Goal: Obtain resource: Download file/media

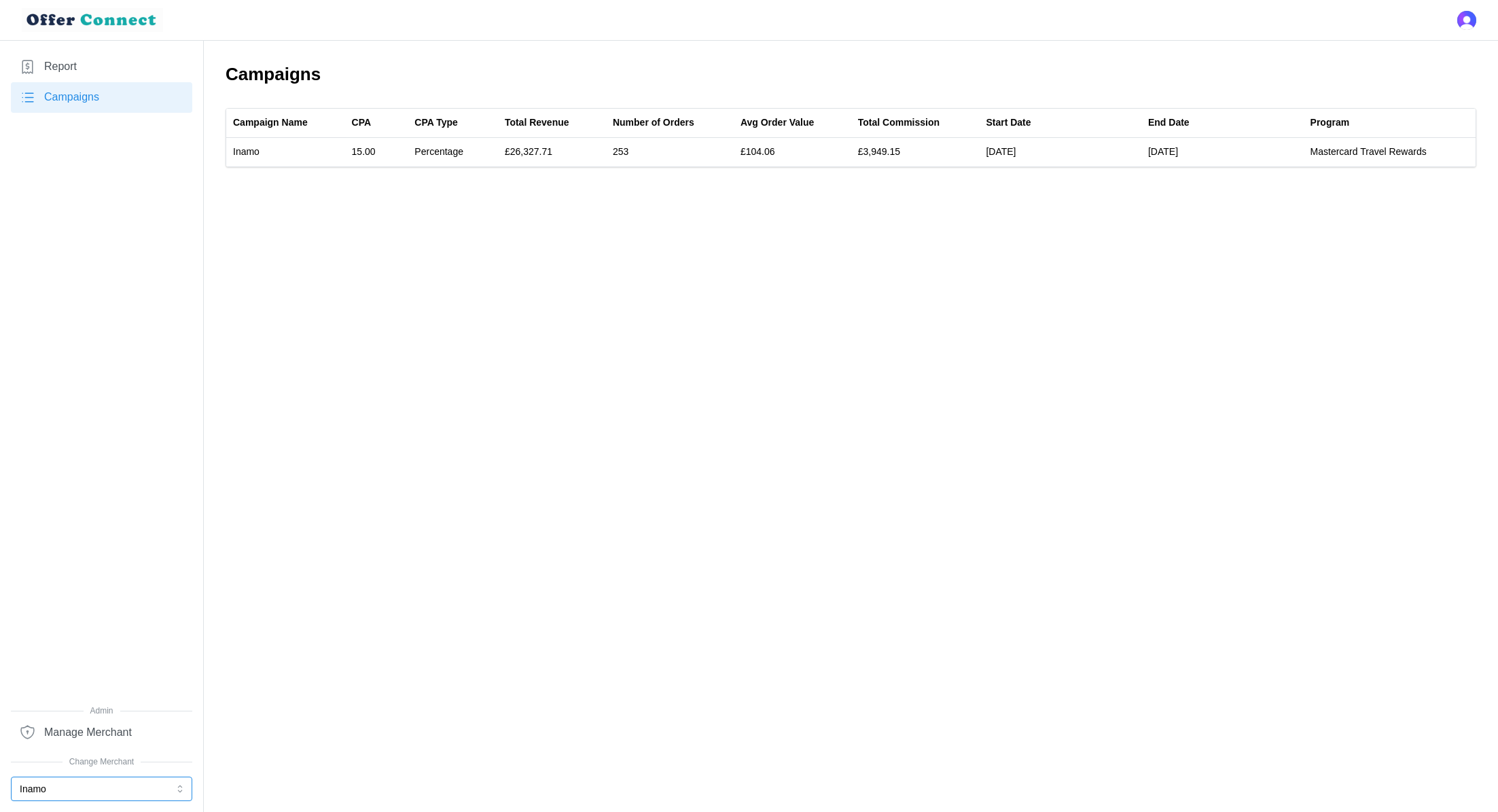
click at [68, 793] on button "Inamo" at bounding box center [101, 788] width 181 height 24
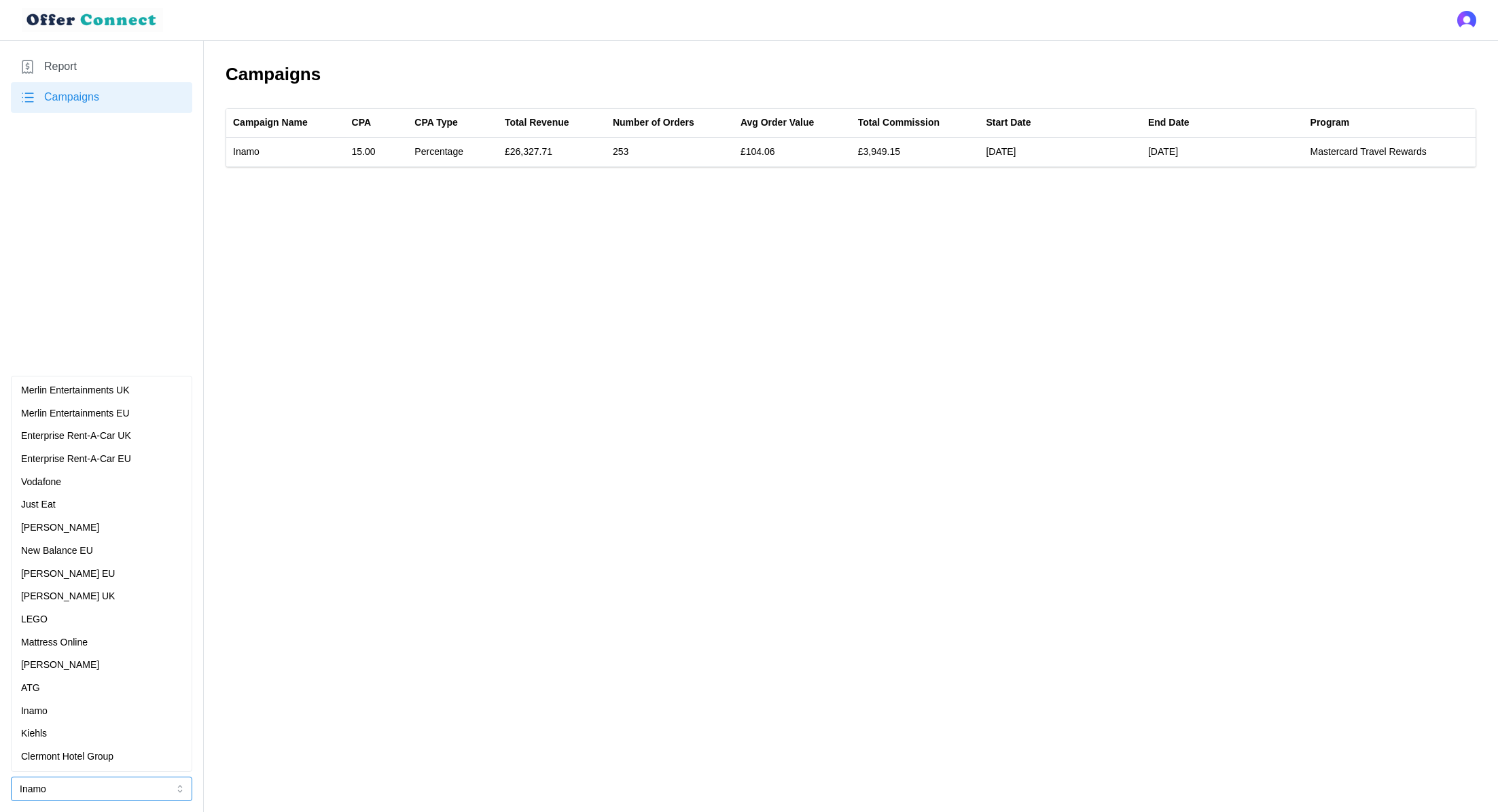
click at [138, 442] on div "Enterprise Rent-A-Car UK" at bounding box center [101, 436] width 161 height 15
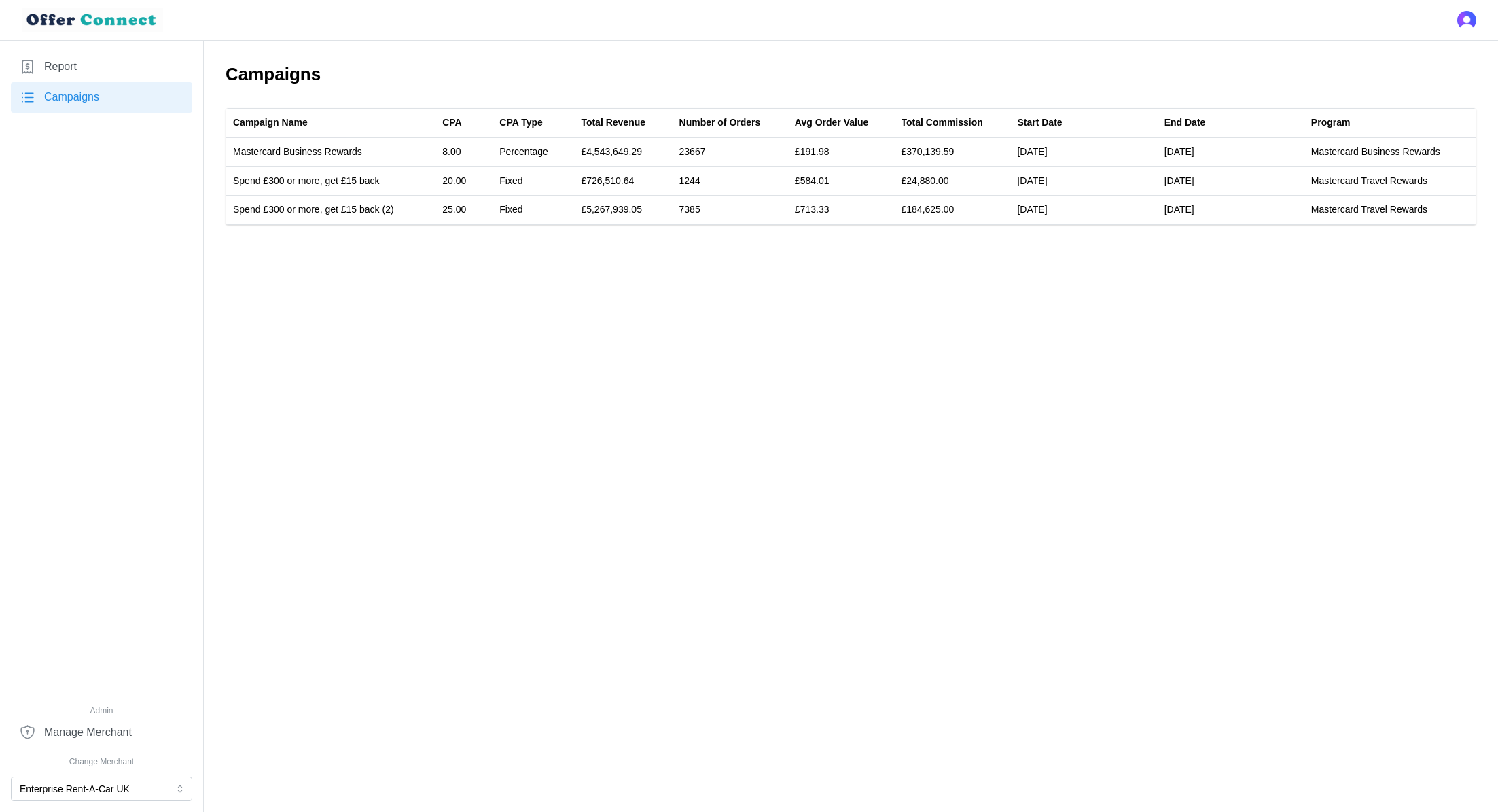
click at [35, 67] on icon at bounding box center [27, 67] width 17 height 17
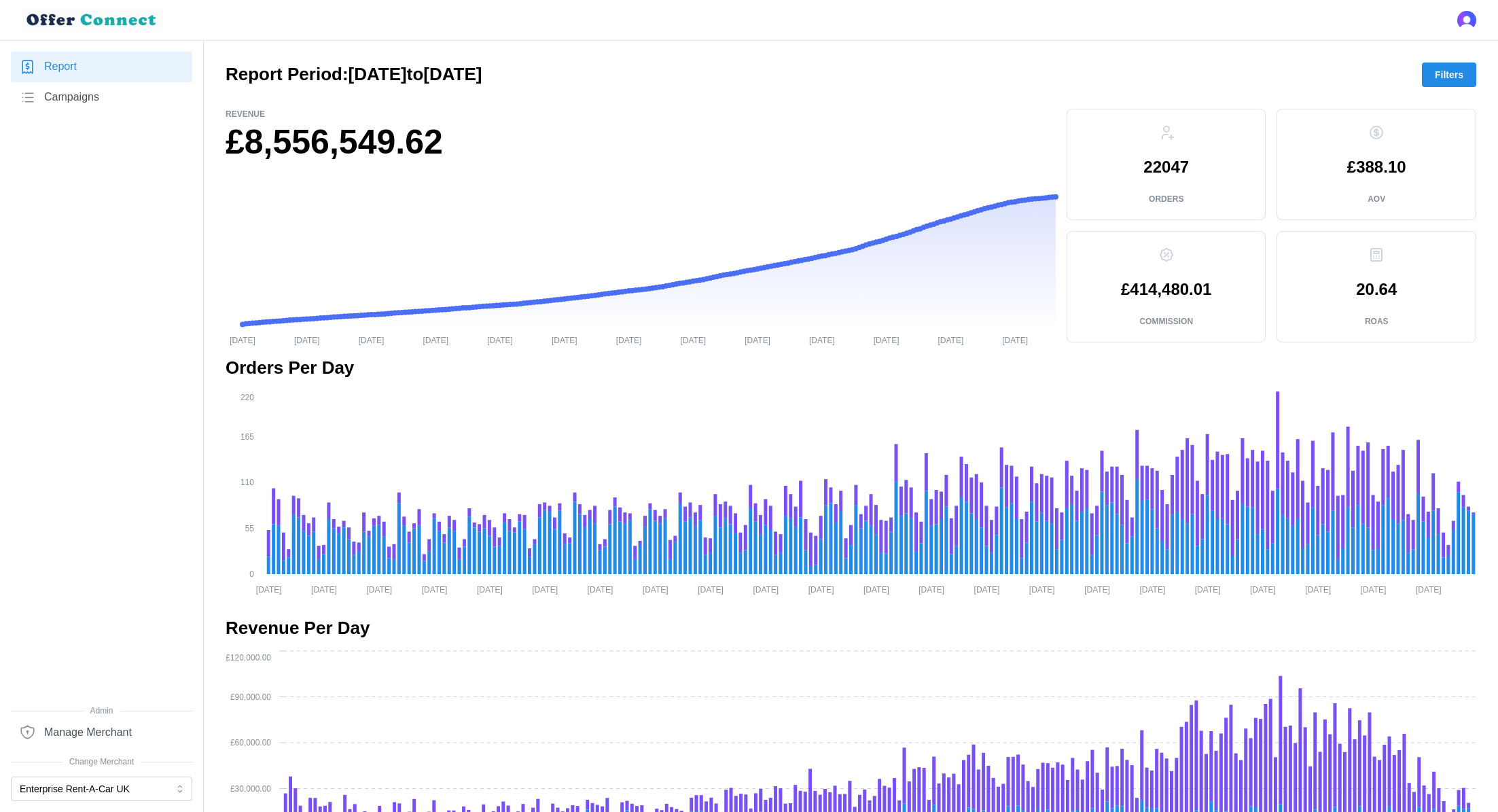
click at [1452, 77] on span "Filters" at bounding box center [1449, 74] width 29 height 23
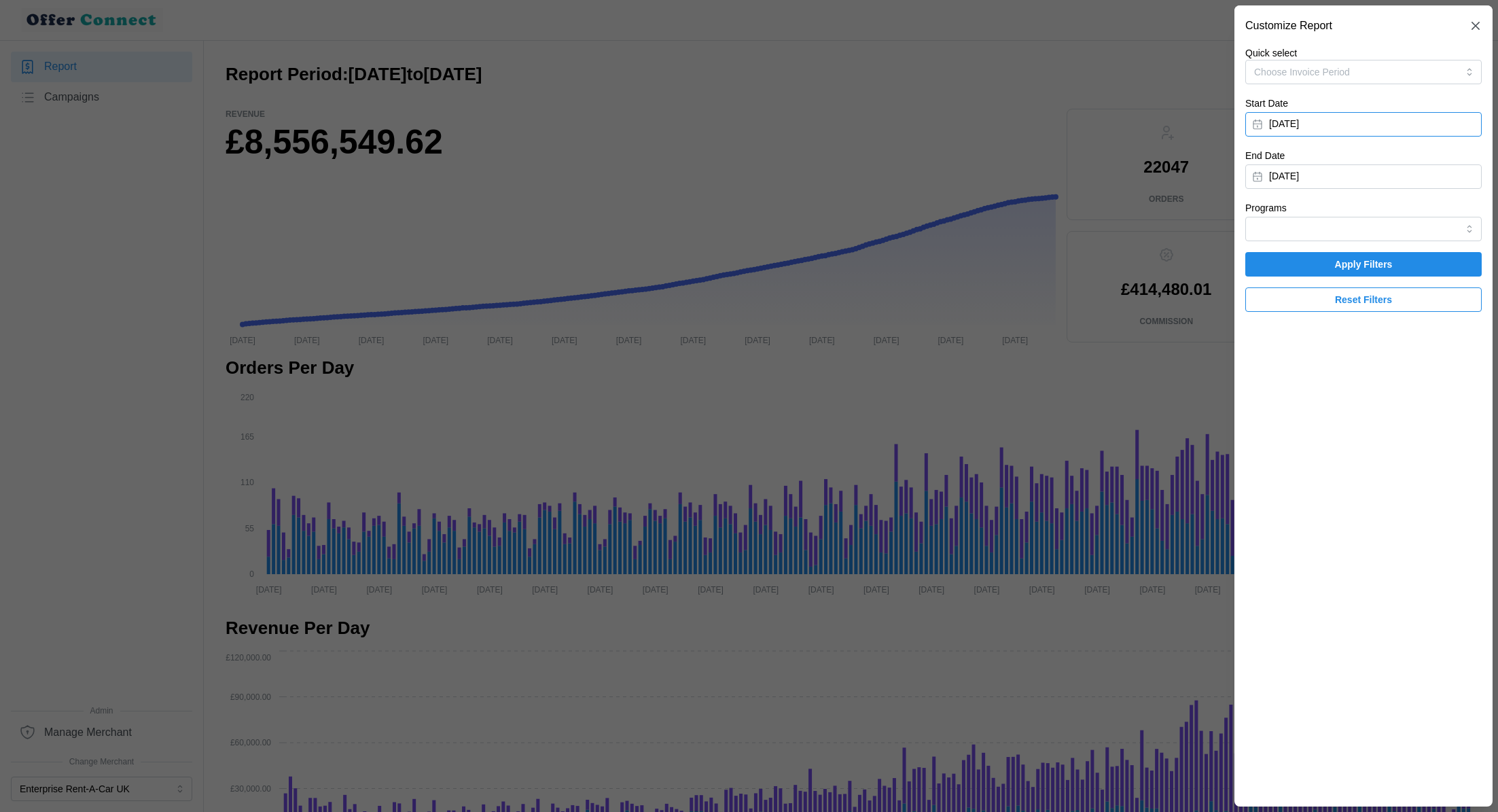
click at [1403, 117] on button "January 1, 2025" at bounding box center [1363, 124] width 236 height 24
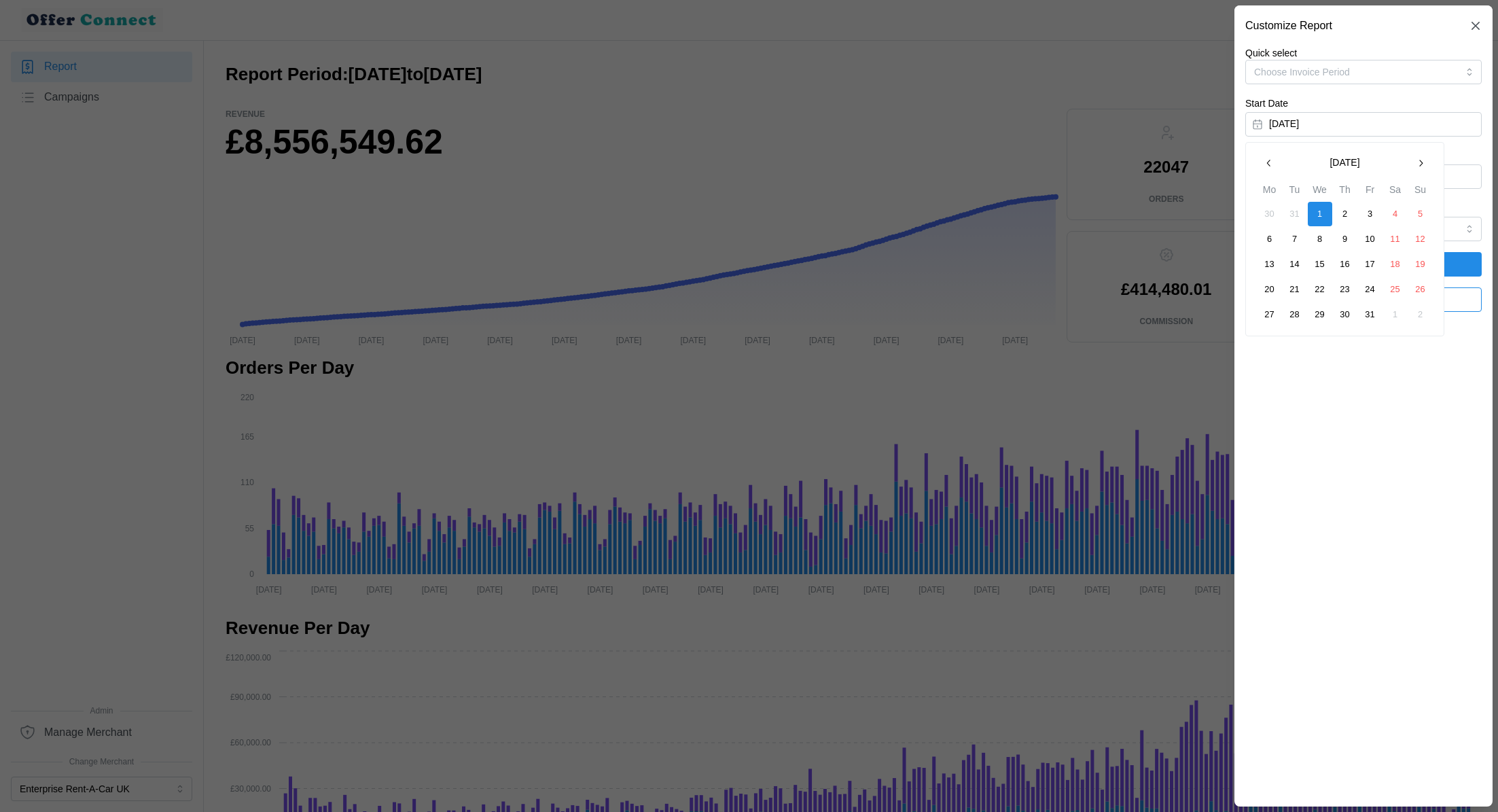
click at [1411, 166] on button "button" at bounding box center [1421, 163] width 24 height 24
click at [1422, 167] on icon "button" at bounding box center [1421, 162] width 11 height 11
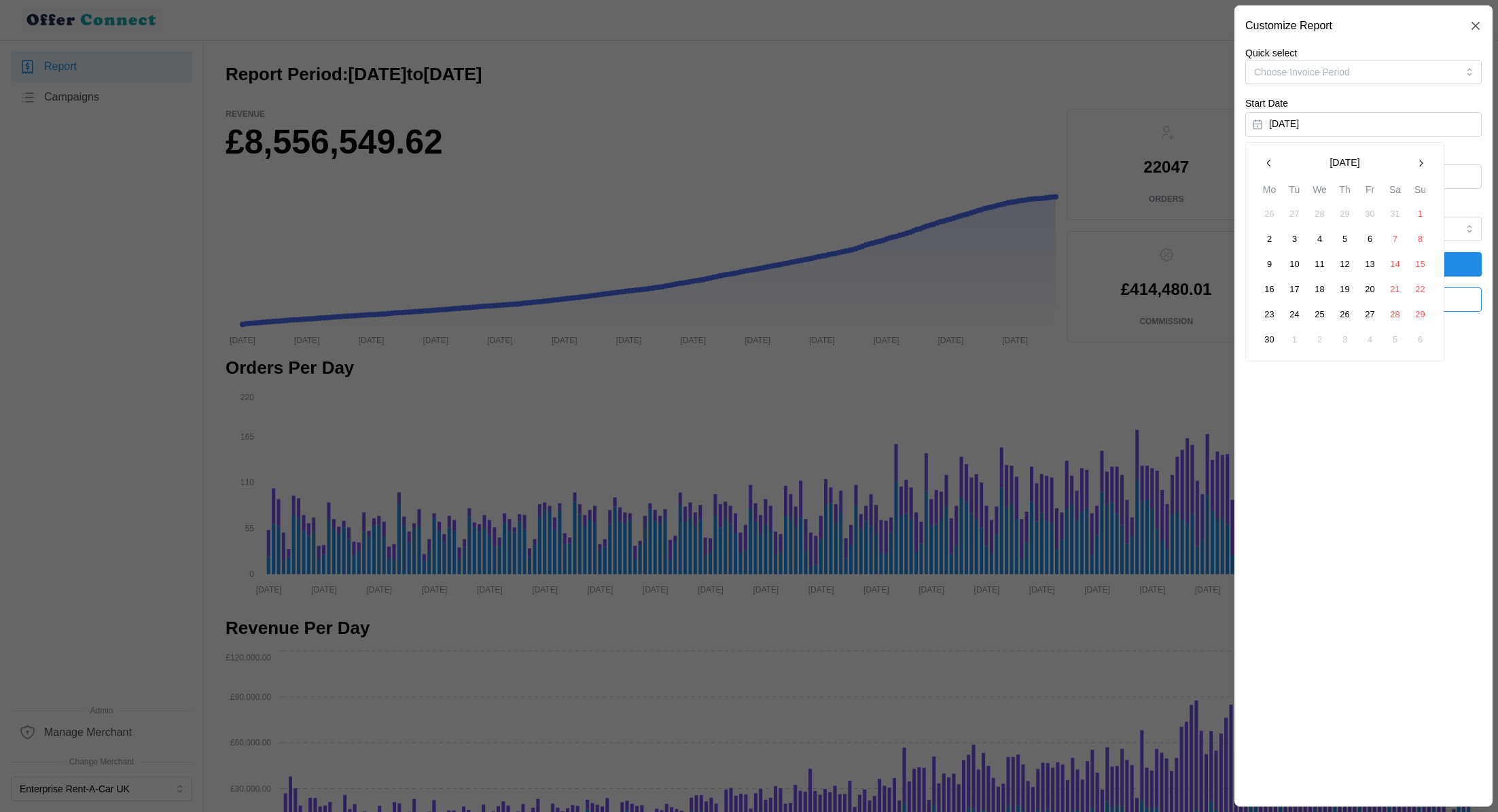
click at [1422, 167] on icon "button" at bounding box center [1421, 162] width 11 height 11
click at [1428, 167] on button "button" at bounding box center [1421, 163] width 24 height 24
click at [1366, 211] on button "1" at bounding box center [1371, 214] width 24 height 24
click at [1341, 181] on button "September 26, 2025" at bounding box center [1363, 177] width 236 height 24
click at [1266, 210] on icon "button" at bounding box center [1269, 214] width 11 height 11
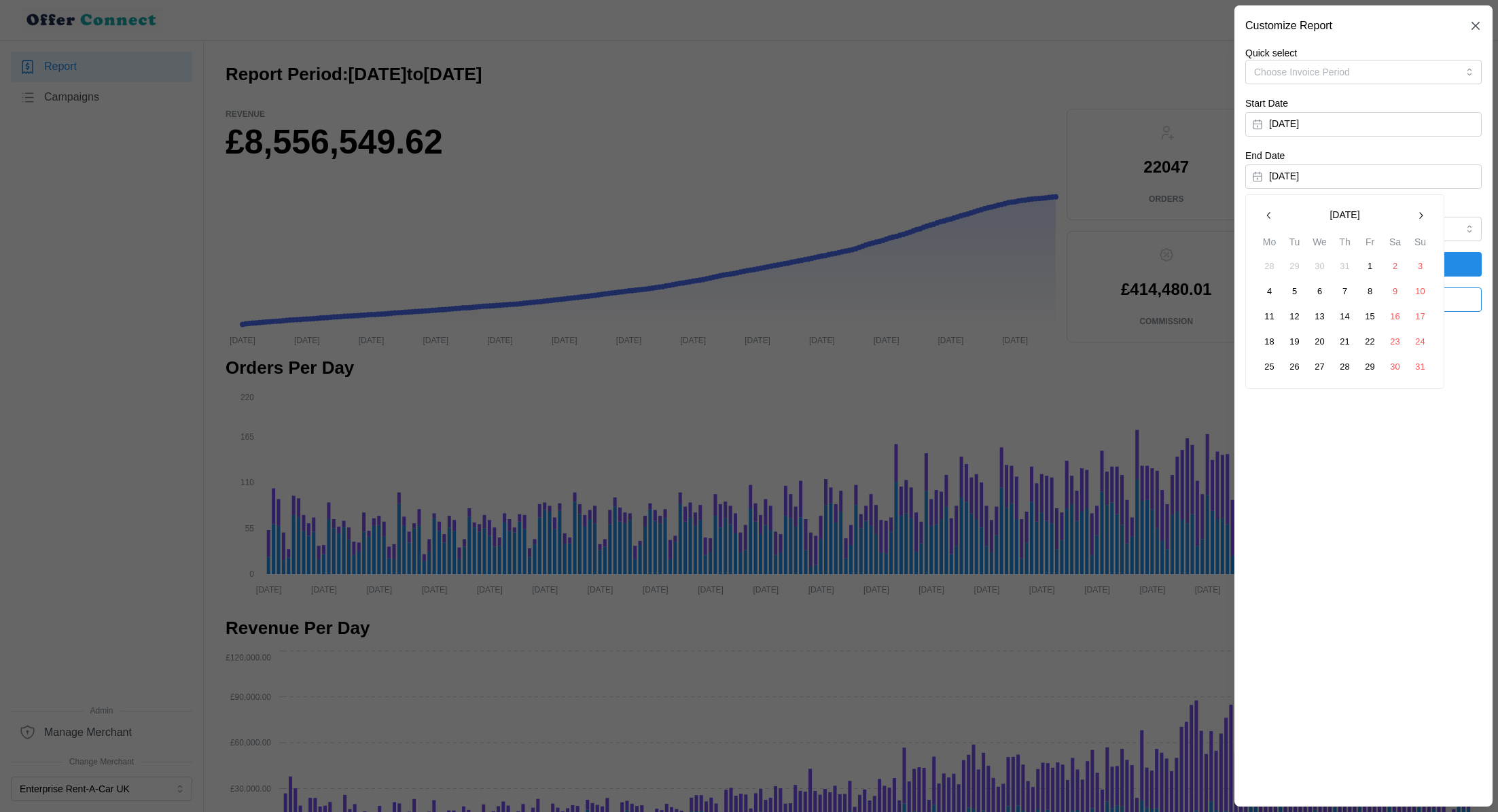
click at [1418, 363] on button "31" at bounding box center [1421, 367] width 24 height 24
click at [1374, 262] on span "Apply Filters" at bounding box center [1363, 264] width 58 height 23
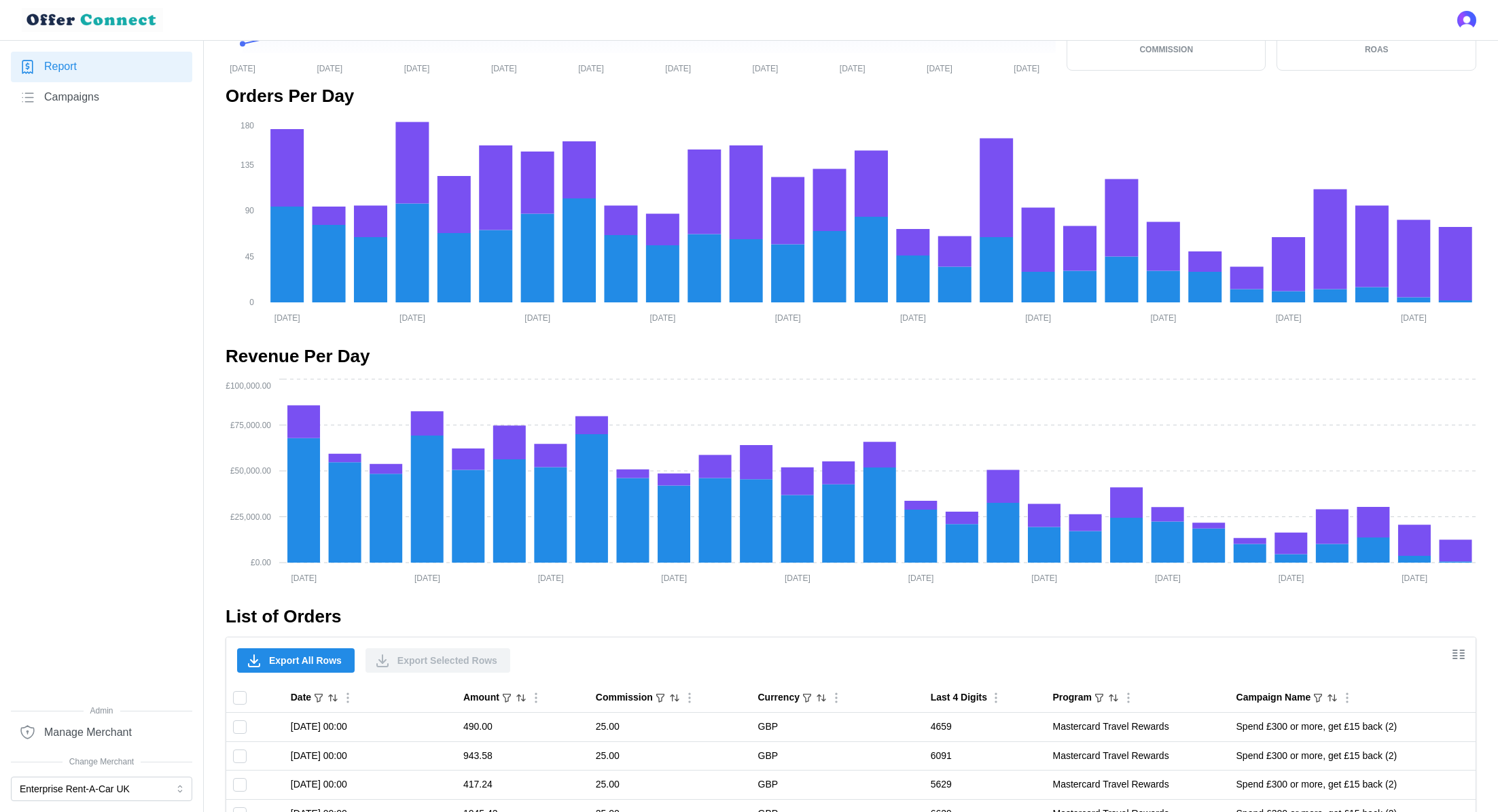
scroll to position [284, 0]
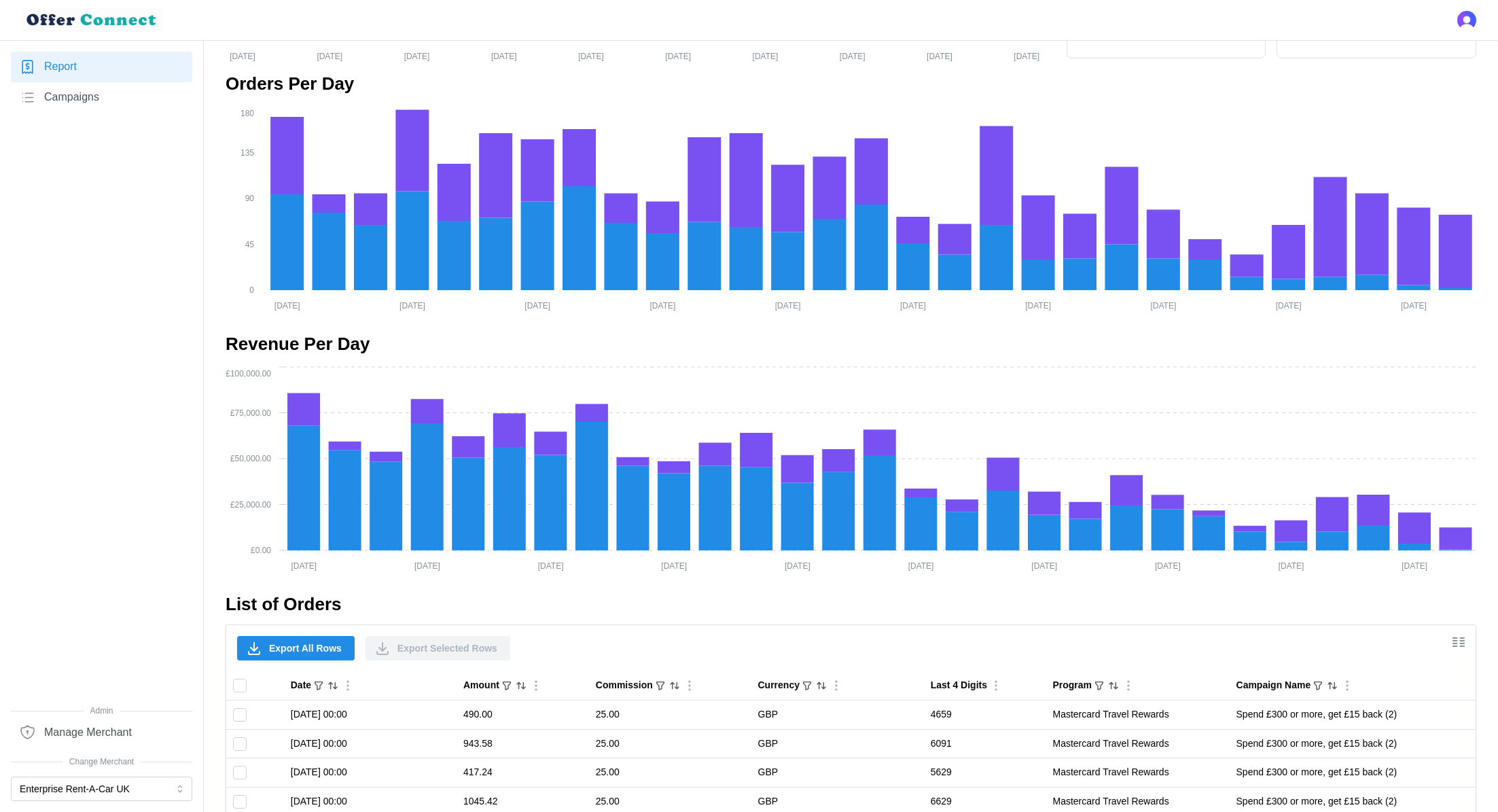
click at [318, 646] on span "Export All Rows" at bounding box center [305, 648] width 73 height 23
click at [132, 788] on button "Enterprise Rent-A-Car UK" at bounding box center [101, 788] width 181 height 24
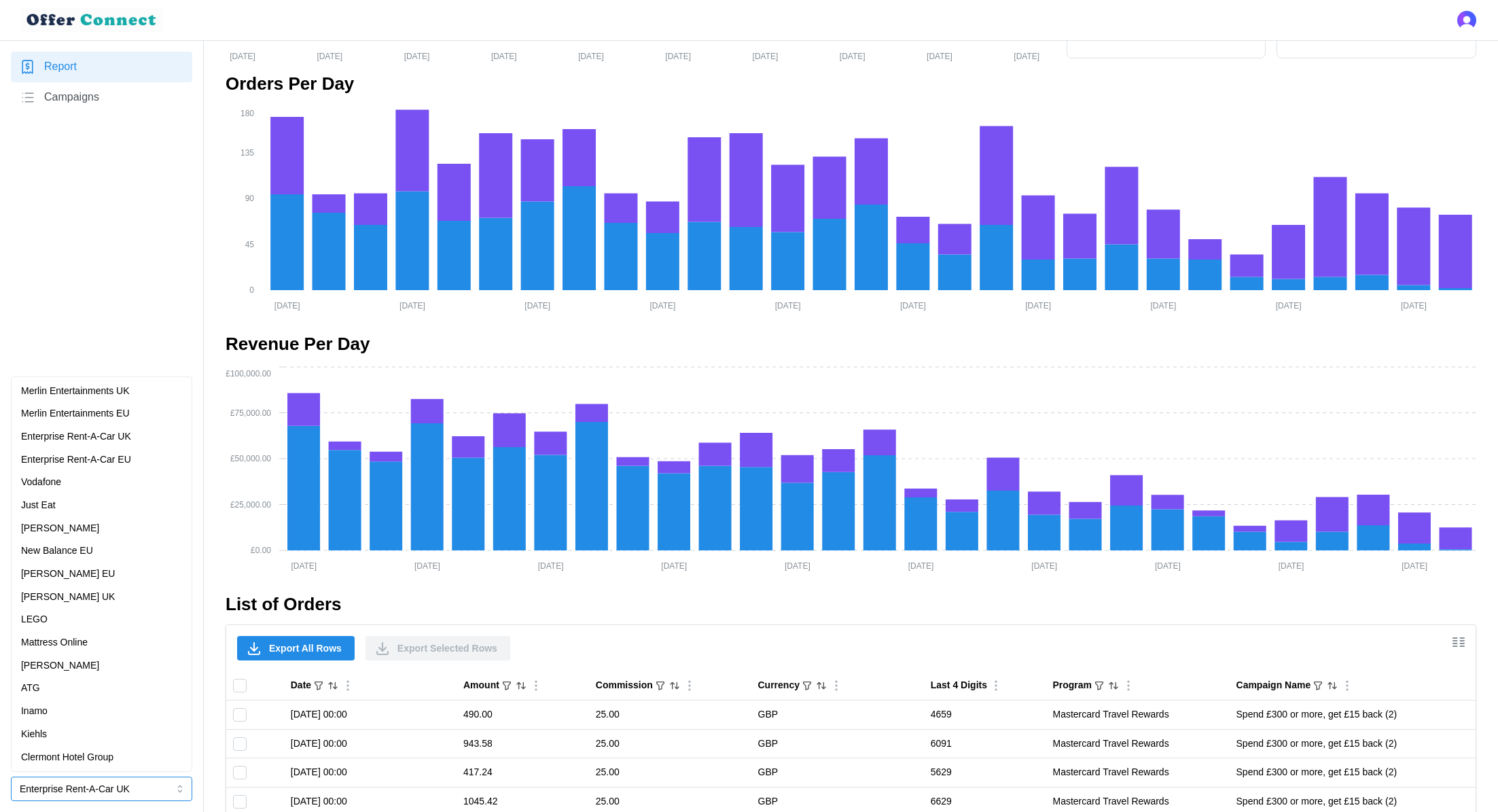
click at [166, 461] on div "Enterprise Rent-A-Car EU" at bounding box center [101, 460] width 161 height 15
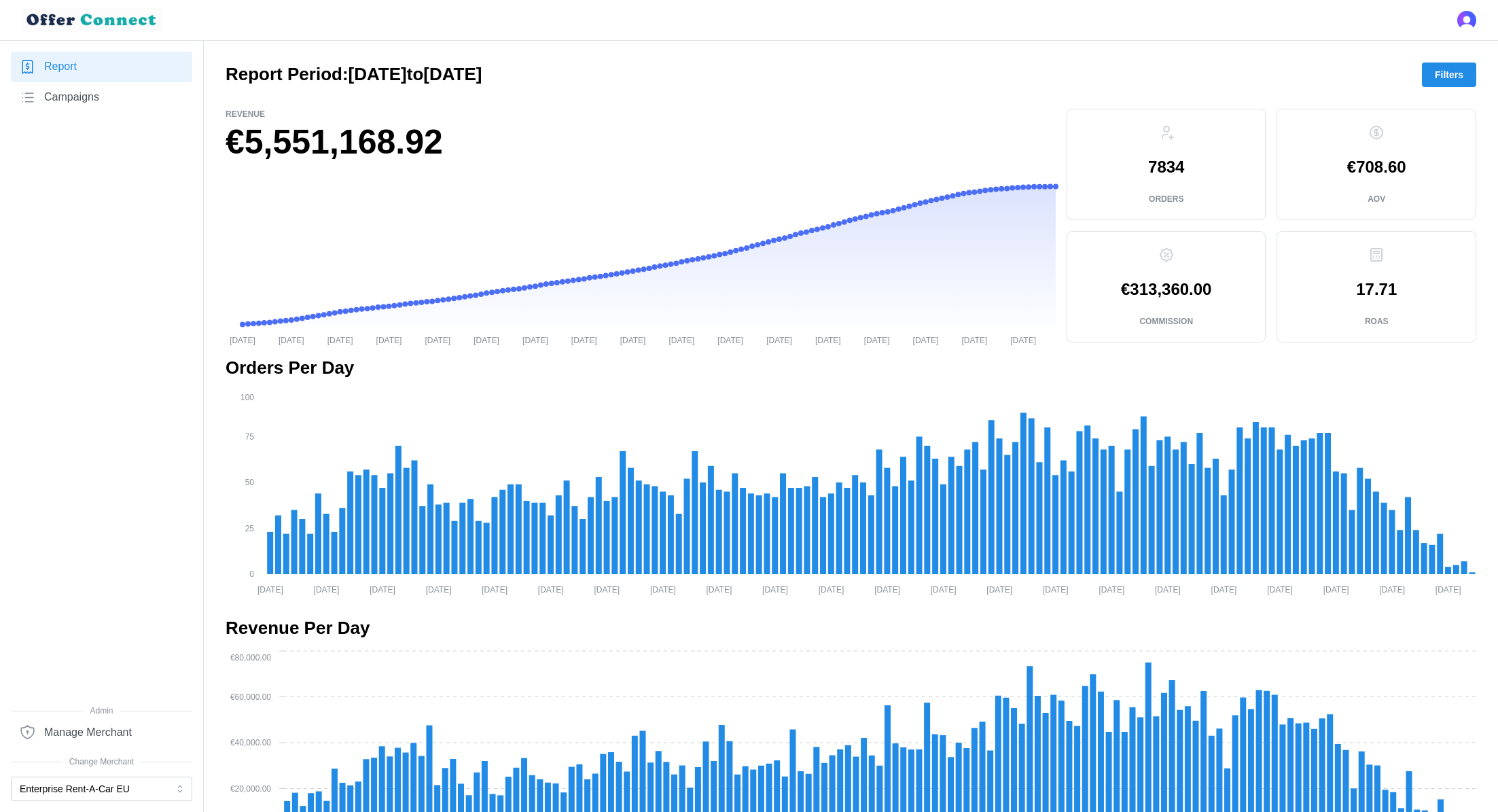
click at [1456, 75] on span "Filters" at bounding box center [1449, 74] width 29 height 23
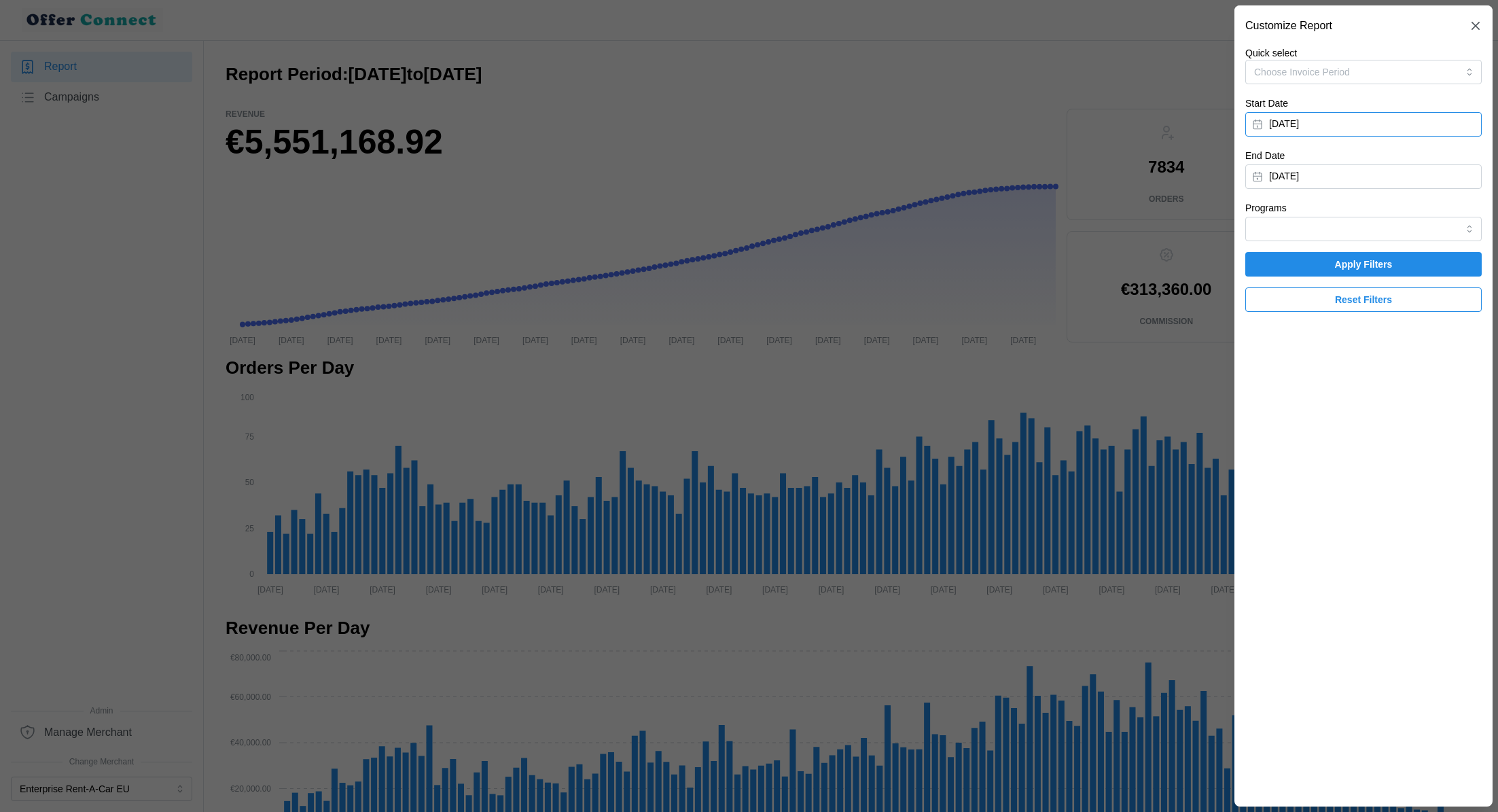
click at [1391, 128] on button "January 1, 2025" at bounding box center [1363, 124] width 236 height 24
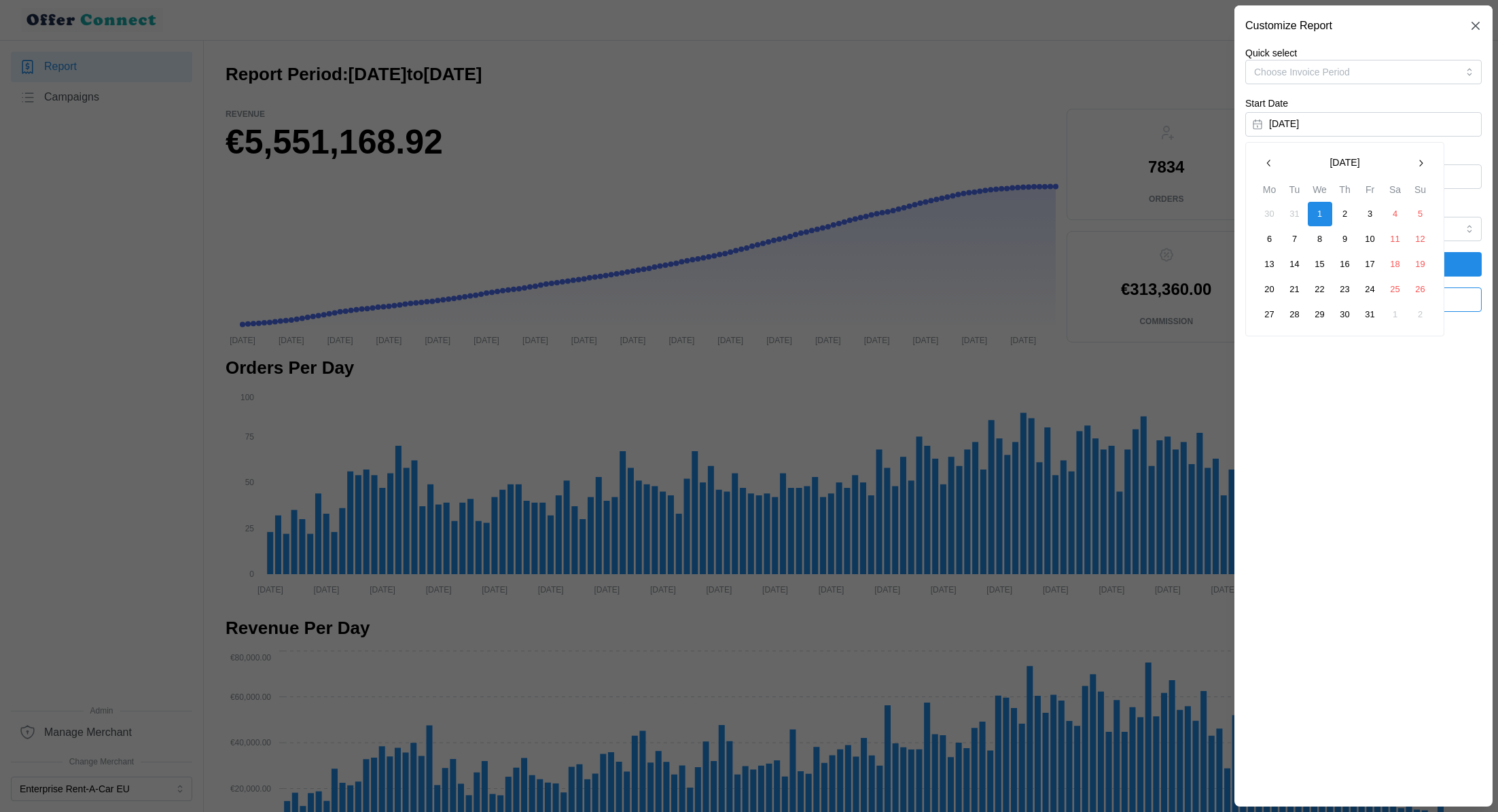
click at [1421, 160] on icon "button" at bounding box center [1421, 162] width 11 height 11
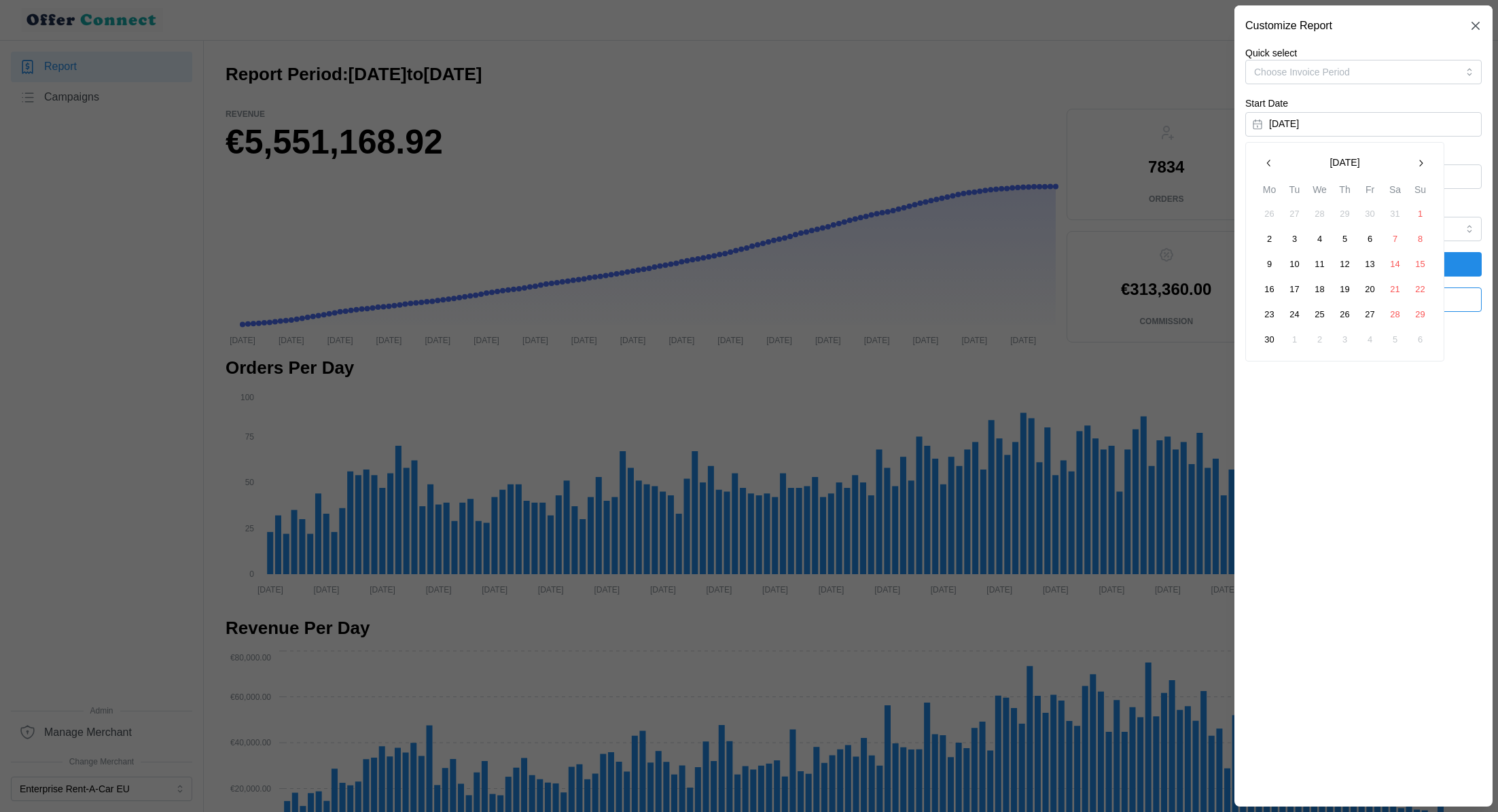
click at [1421, 160] on icon "button" at bounding box center [1421, 162] width 11 height 11
click at [1425, 163] on icon "button" at bounding box center [1421, 162] width 11 height 11
click at [1374, 213] on button "1" at bounding box center [1371, 214] width 24 height 24
click at [1404, 169] on button "September 26, 2025" at bounding box center [1363, 177] width 236 height 24
click at [1262, 216] on button "button" at bounding box center [1269, 215] width 24 height 24
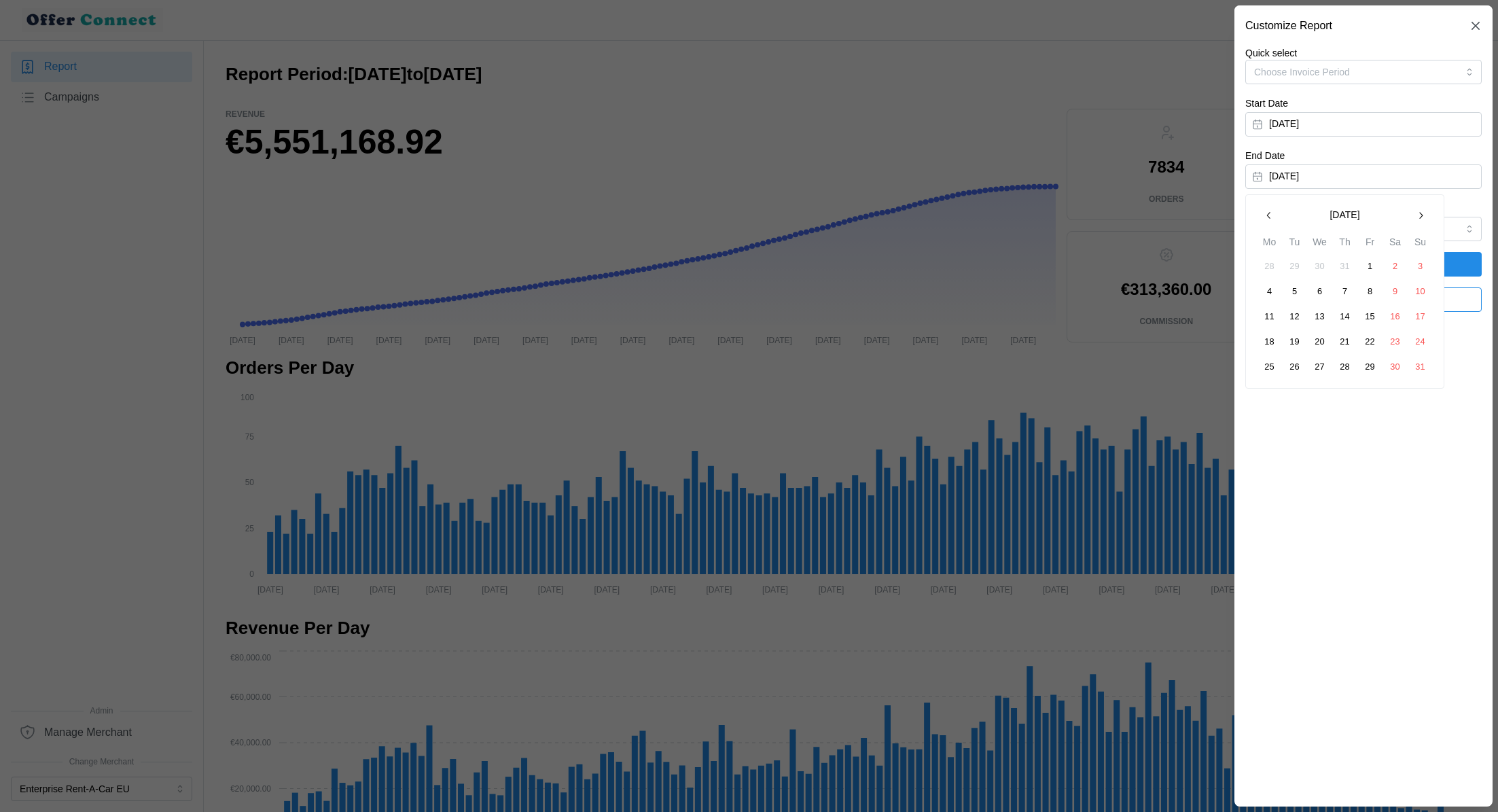
click at [1421, 370] on button "31" at bounding box center [1421, 367] width 24 height 24
click at [1438, 254] on span "Apply Filters" at bounding box center [1363, 264] width 210 height 23
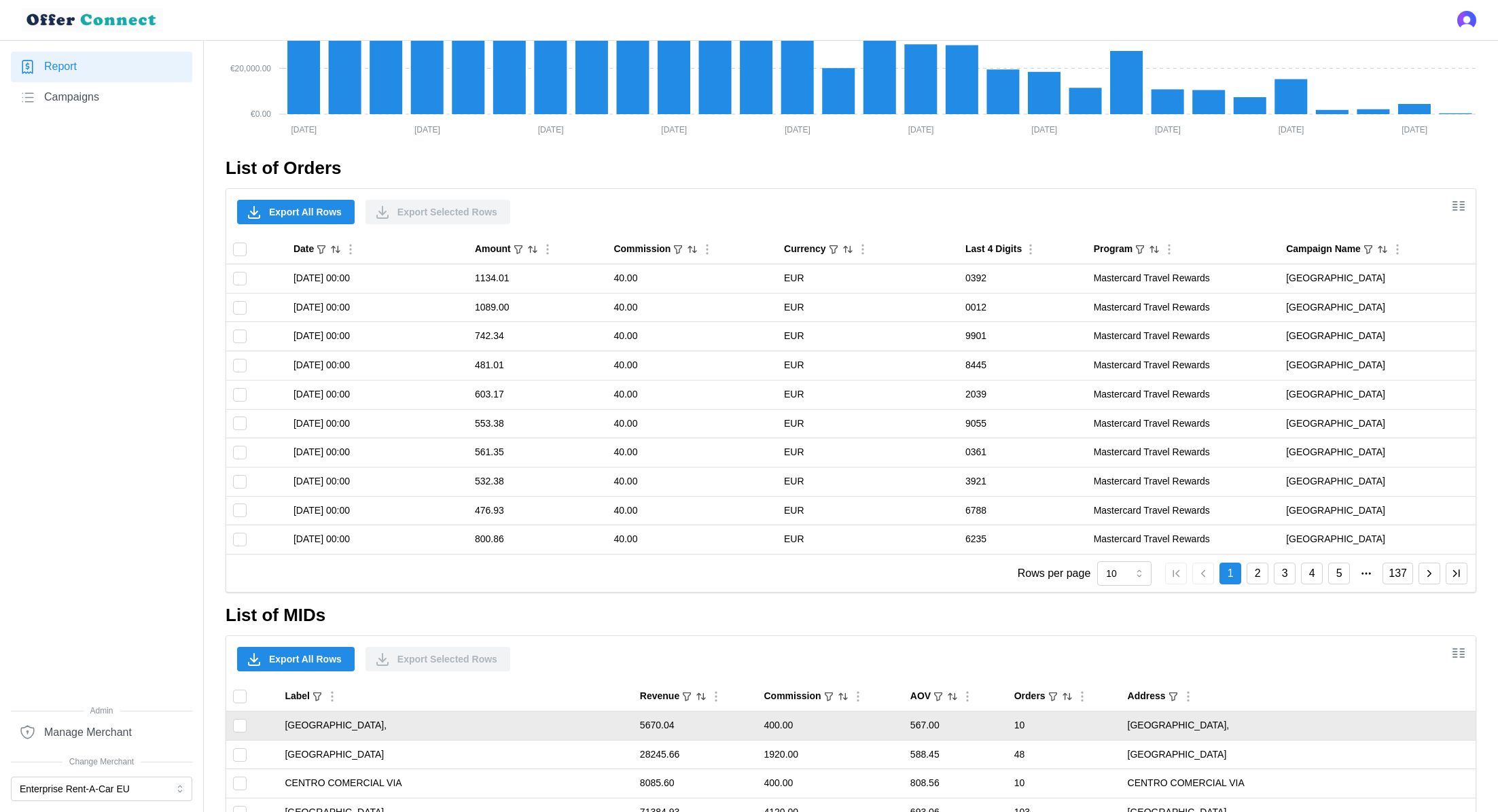
scroll to position [739, 0]
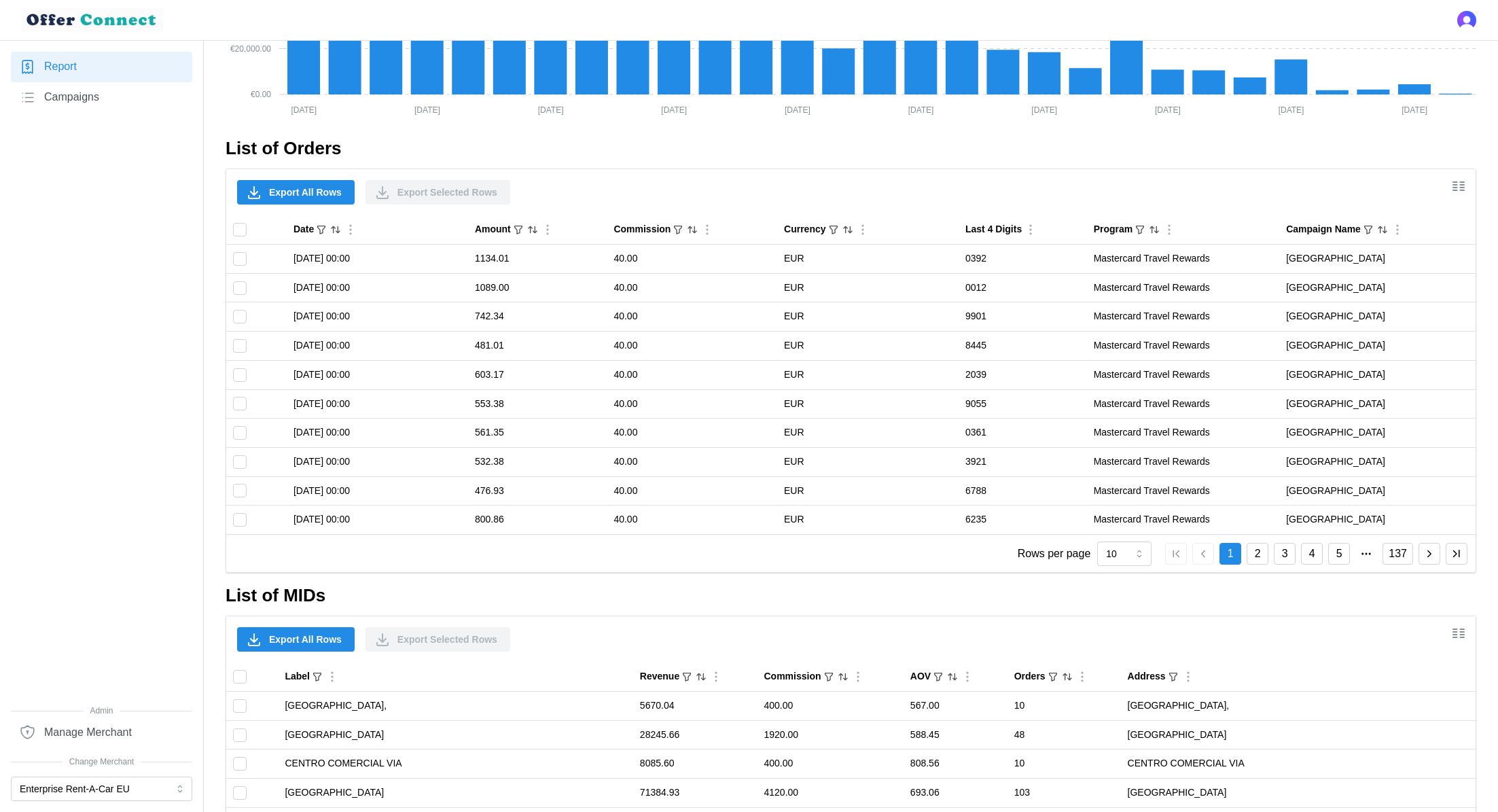
click at [308, 188] on span "Export All Rows" at bounding box center [305, 192] width 73 height 23
click at [120, 792] on button "Enterprise Rent-A-Car EU" at bounding box center [101, 788] width 181 height 24
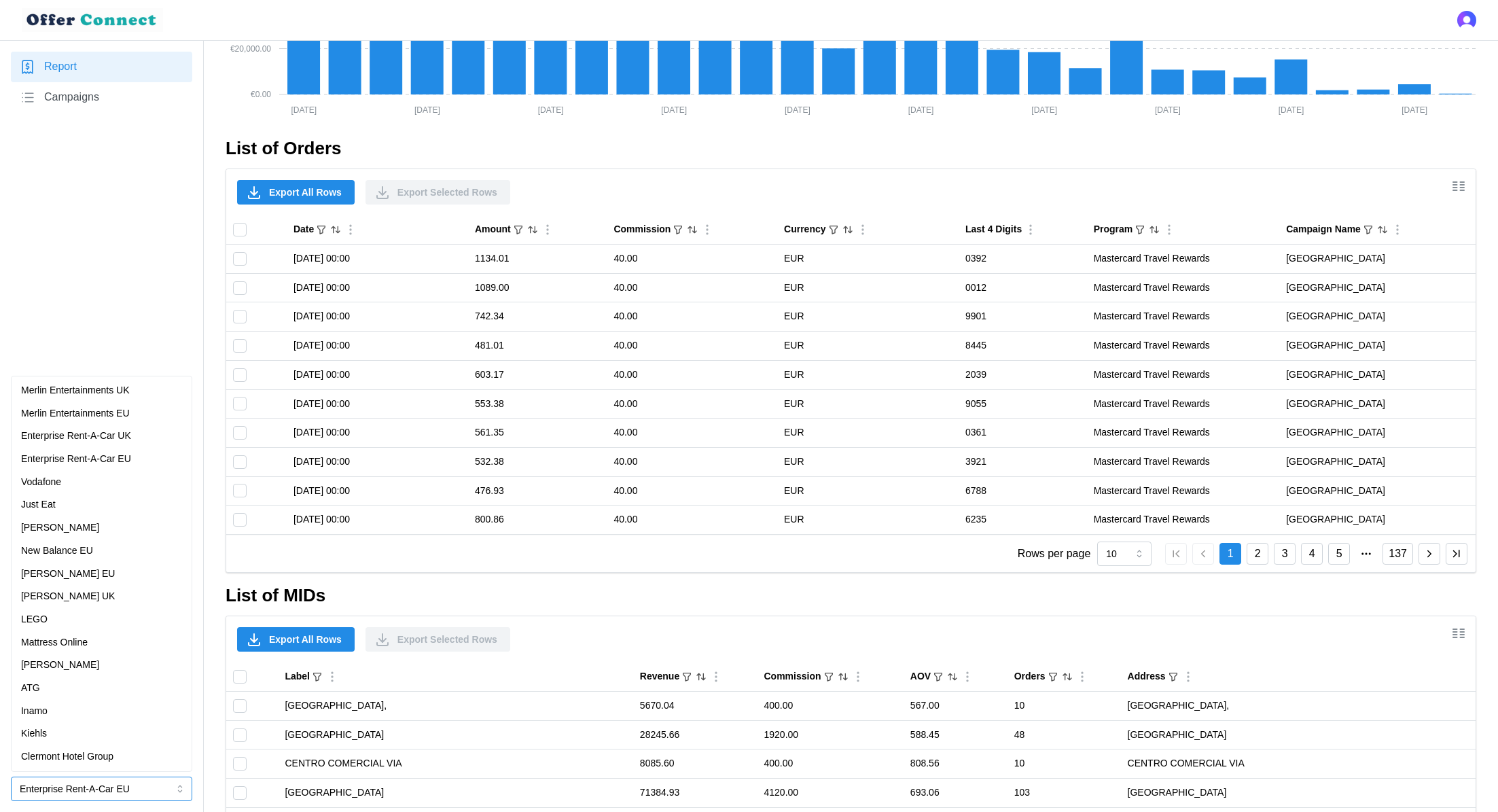
click at [127, 433] on p "Enterprise Rent-A-Car UK" at bounding box center [76, 436] width 110 height 15
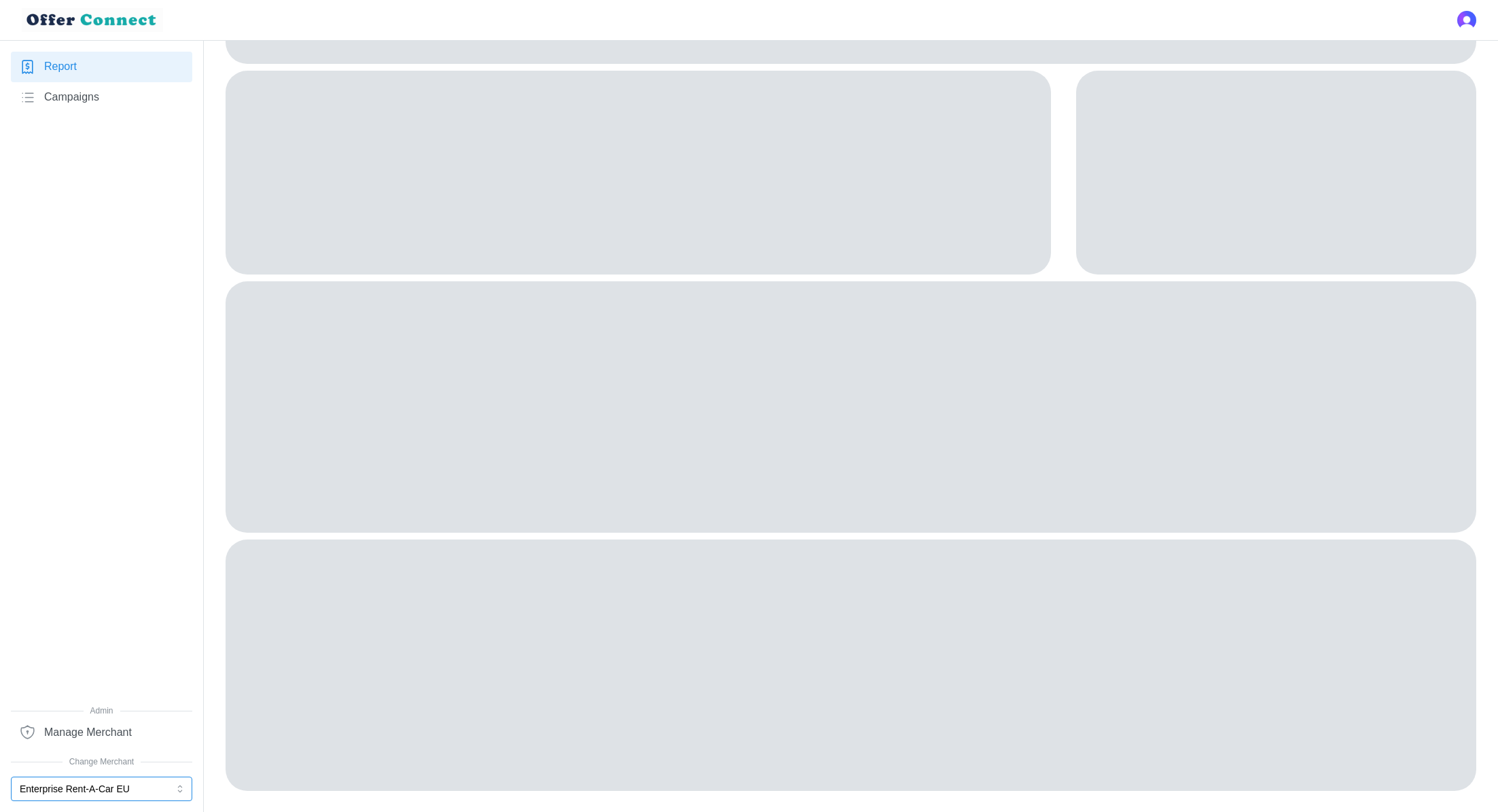
scroll to position [0, 0]
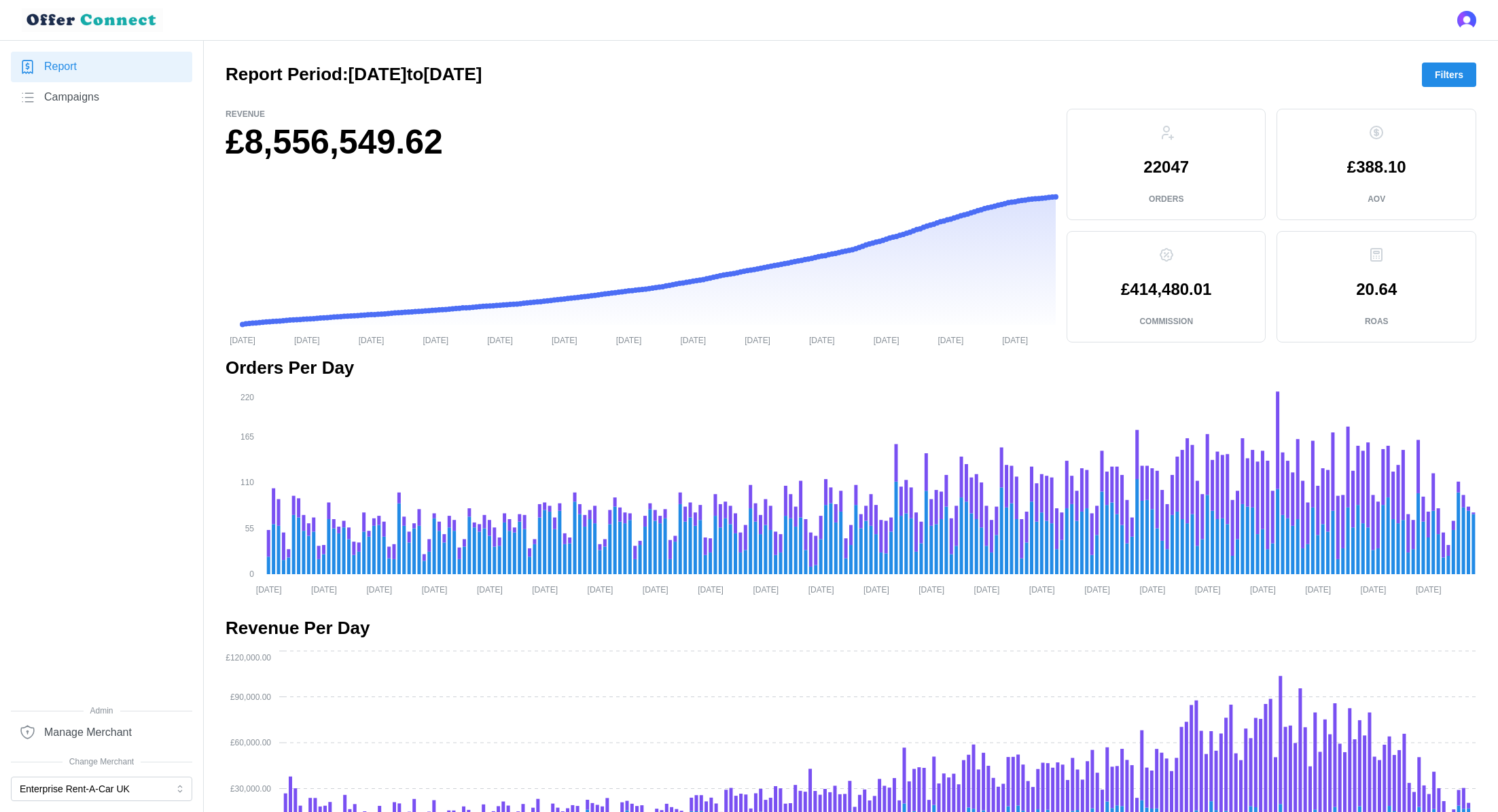
click at [1446, 75] on span "Filters" at bounding box center [1449, 74] width 29 height 23
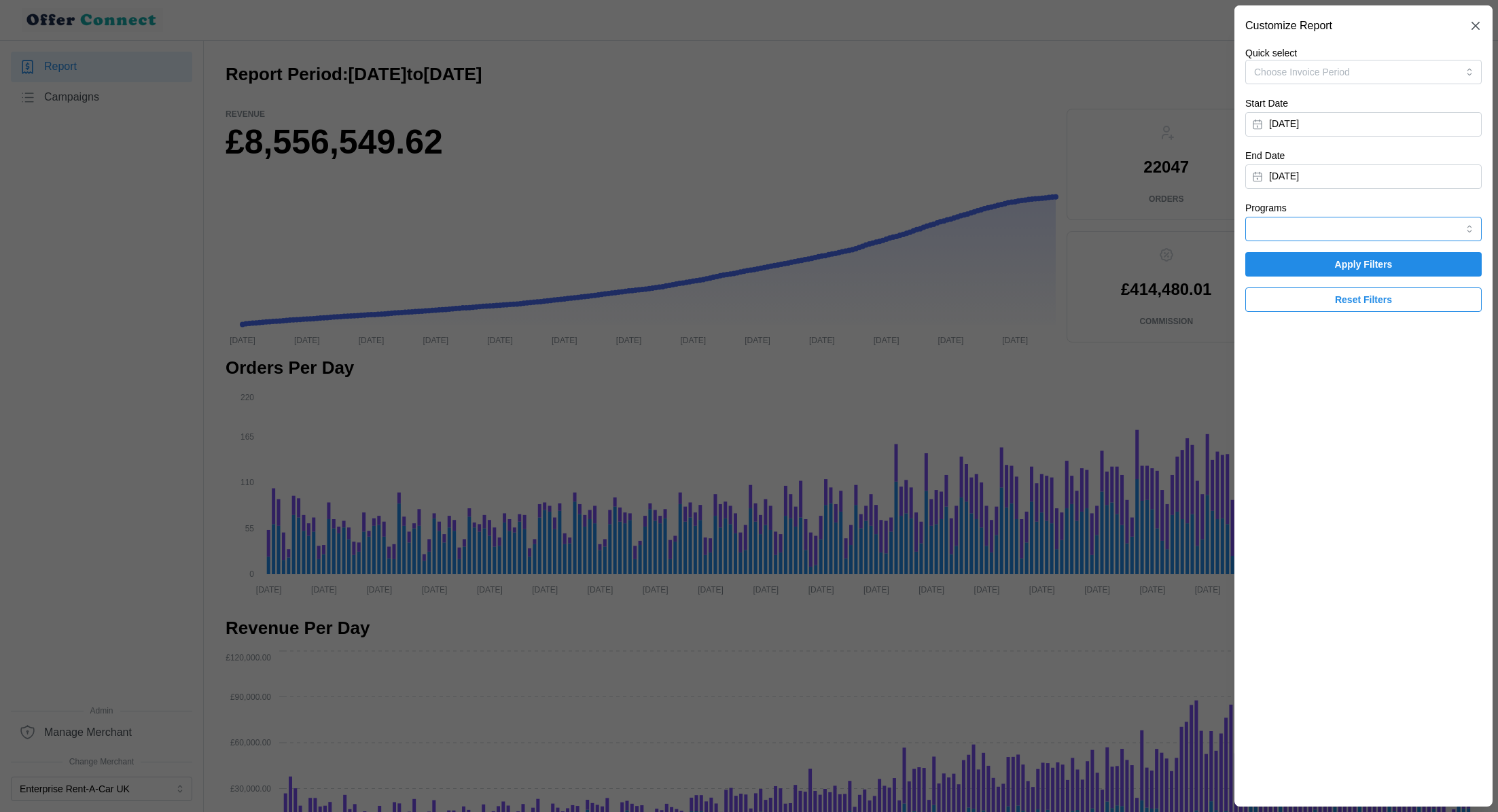
click at [1316, 237] on input "Programs" at bounding box center [1363, 229] width 236 height 24
click at [1321, 263] on span "Mastercard Business Rewards" at bounding box center [1320, 262] width 129 height 15
type input "Mastercard Business Rewards"
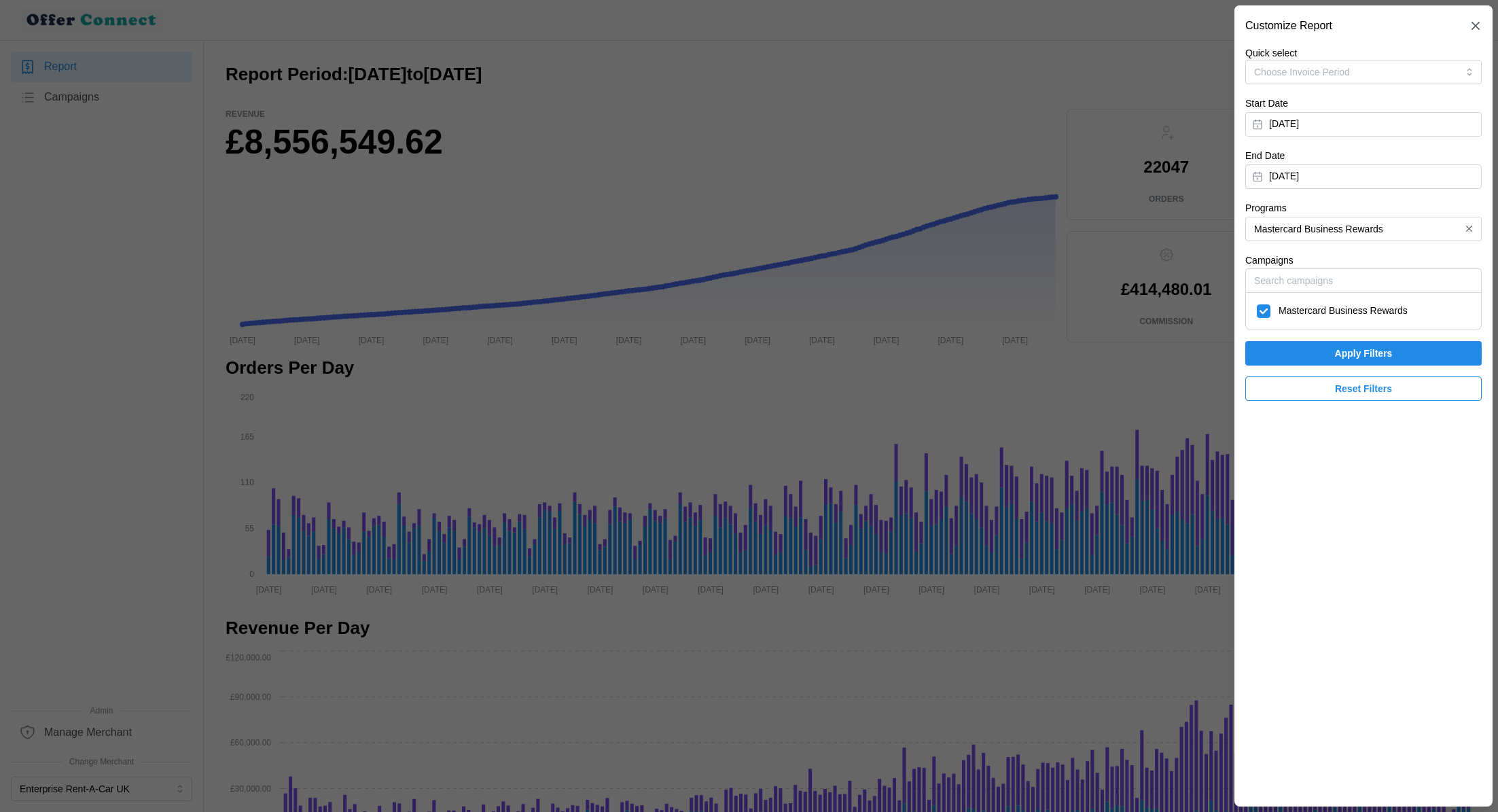
click at [1323, 348] on span "Apply Filters" at bounding box center [1363, 353] width 210 height 23
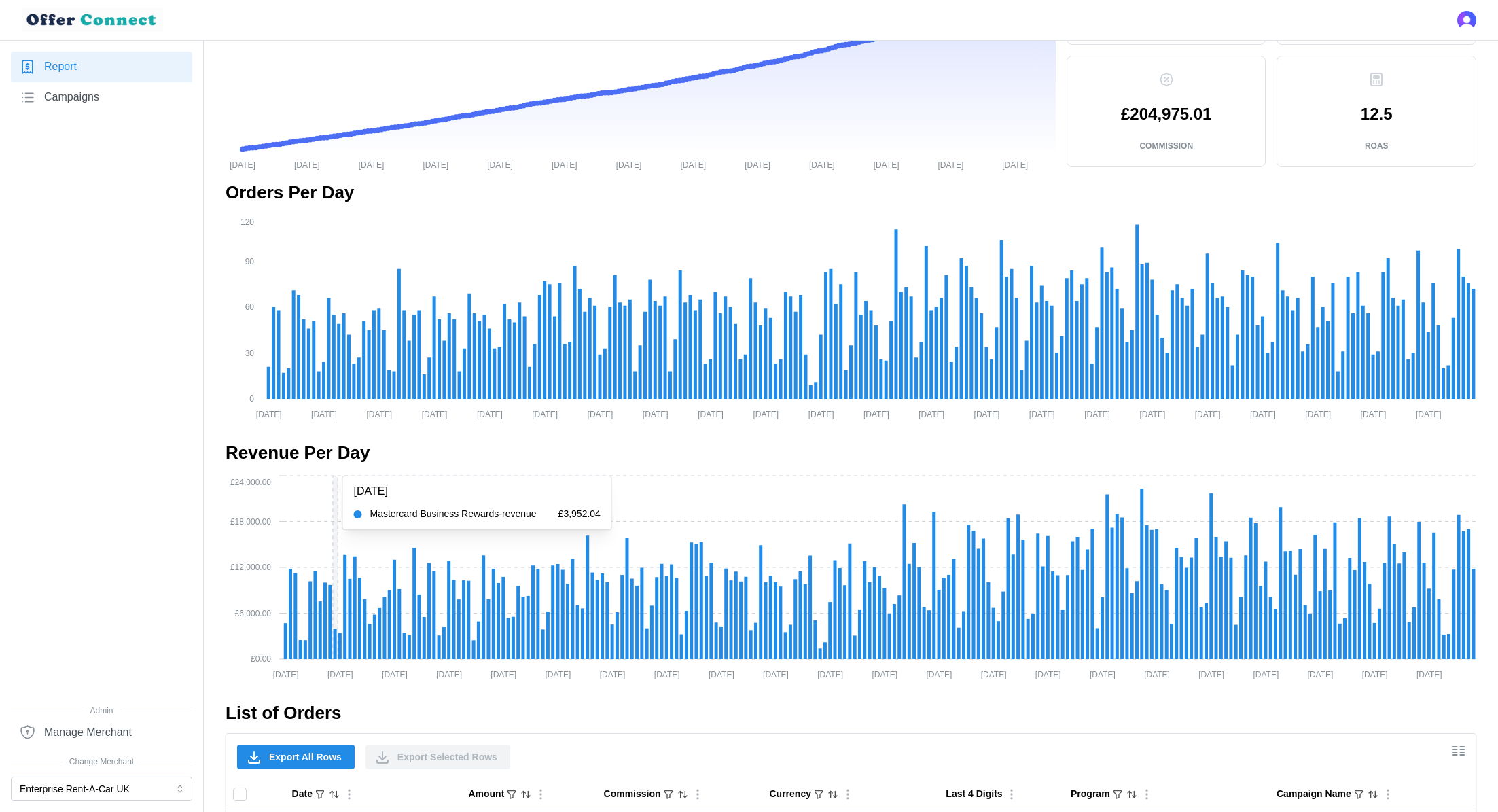
scroll to position [364, 0]
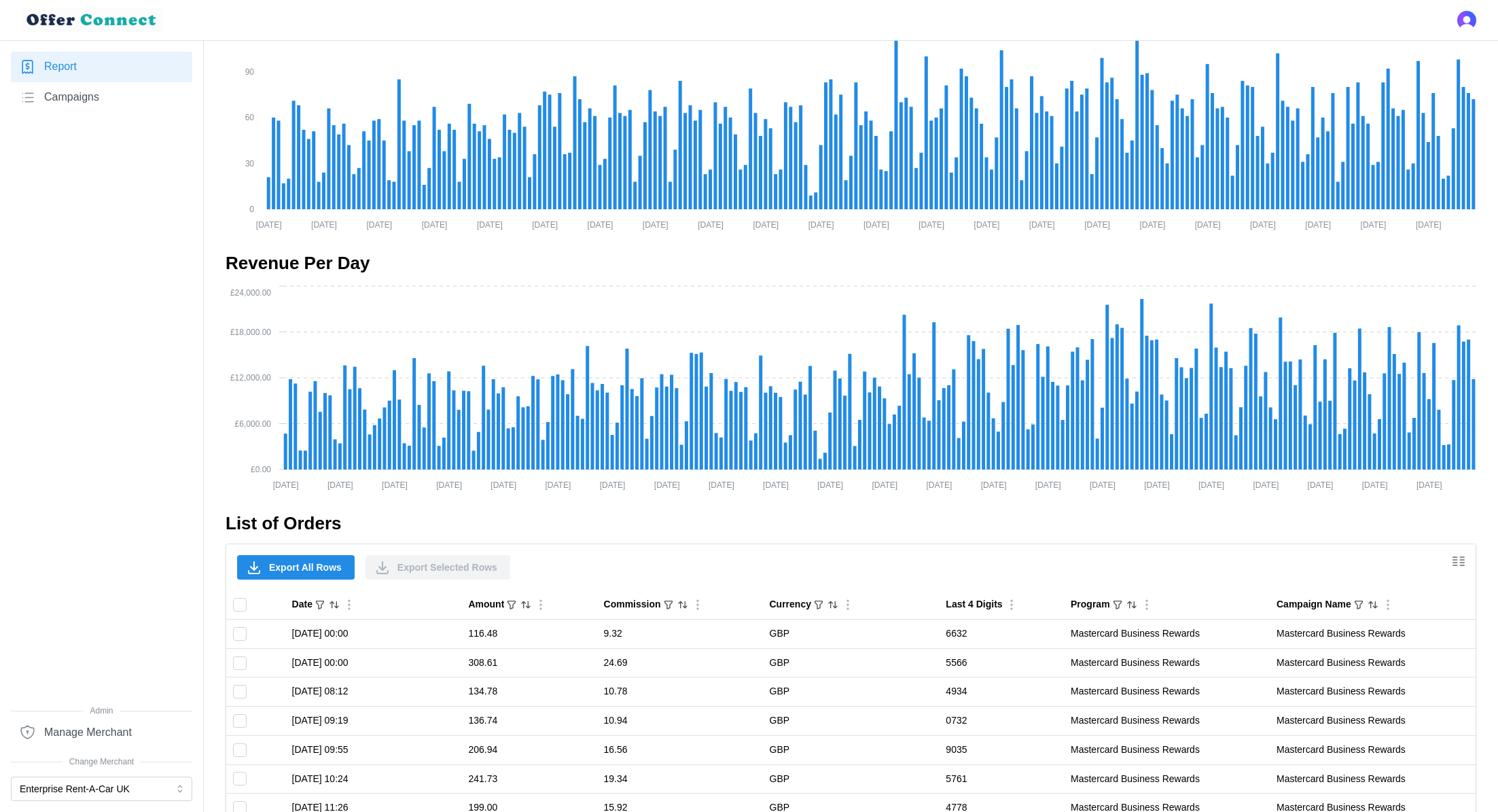
click at [314, 576] on span "Export All Rows" at bounding box center [305, 567] width 73 height 23
